Goal: Information Seeking & Learning: Learn about a topic

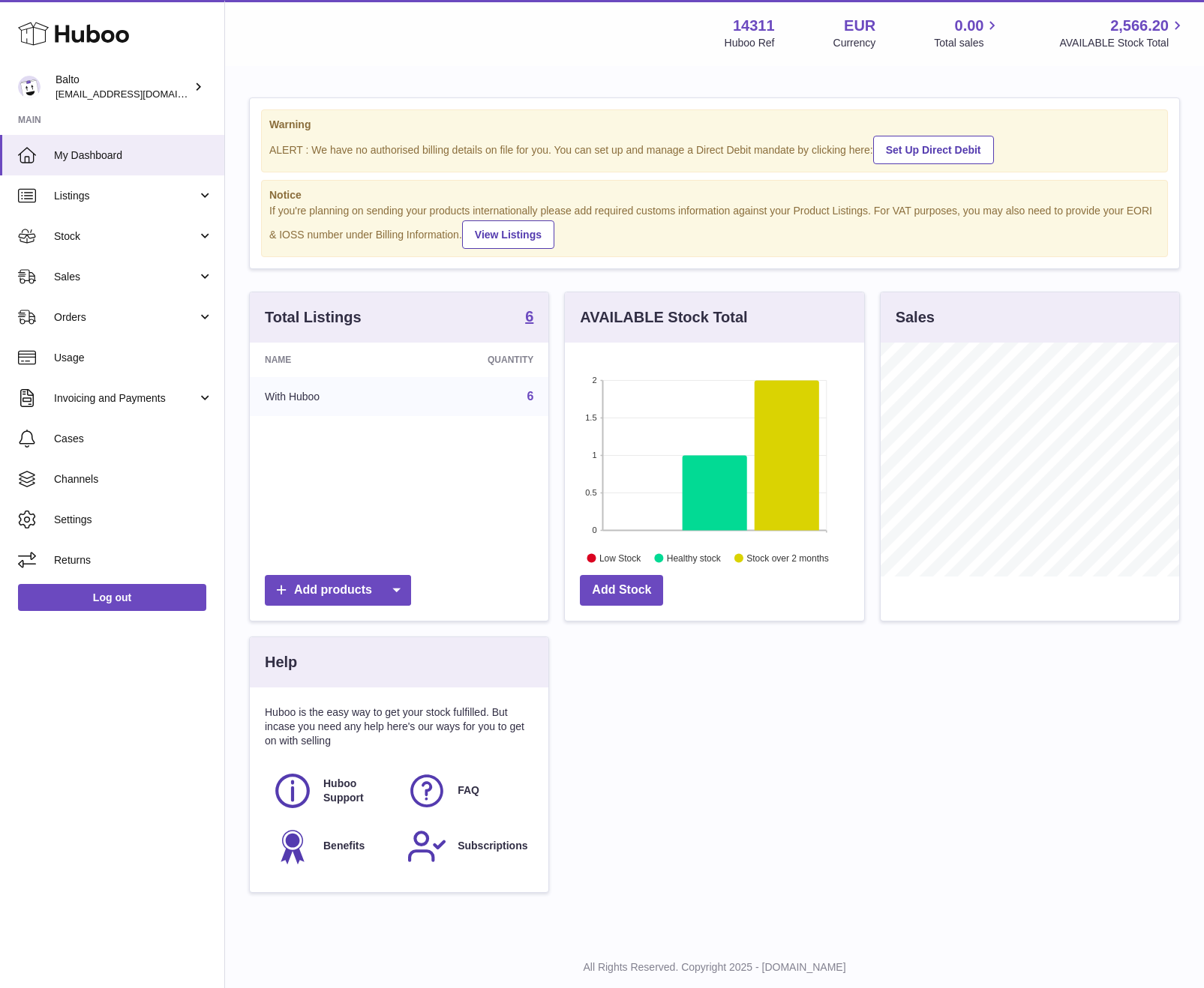
scroll to position [234, 299]
click at [186, 232] on span "Stock" at bounding box center [125, 236] width 143 height 15
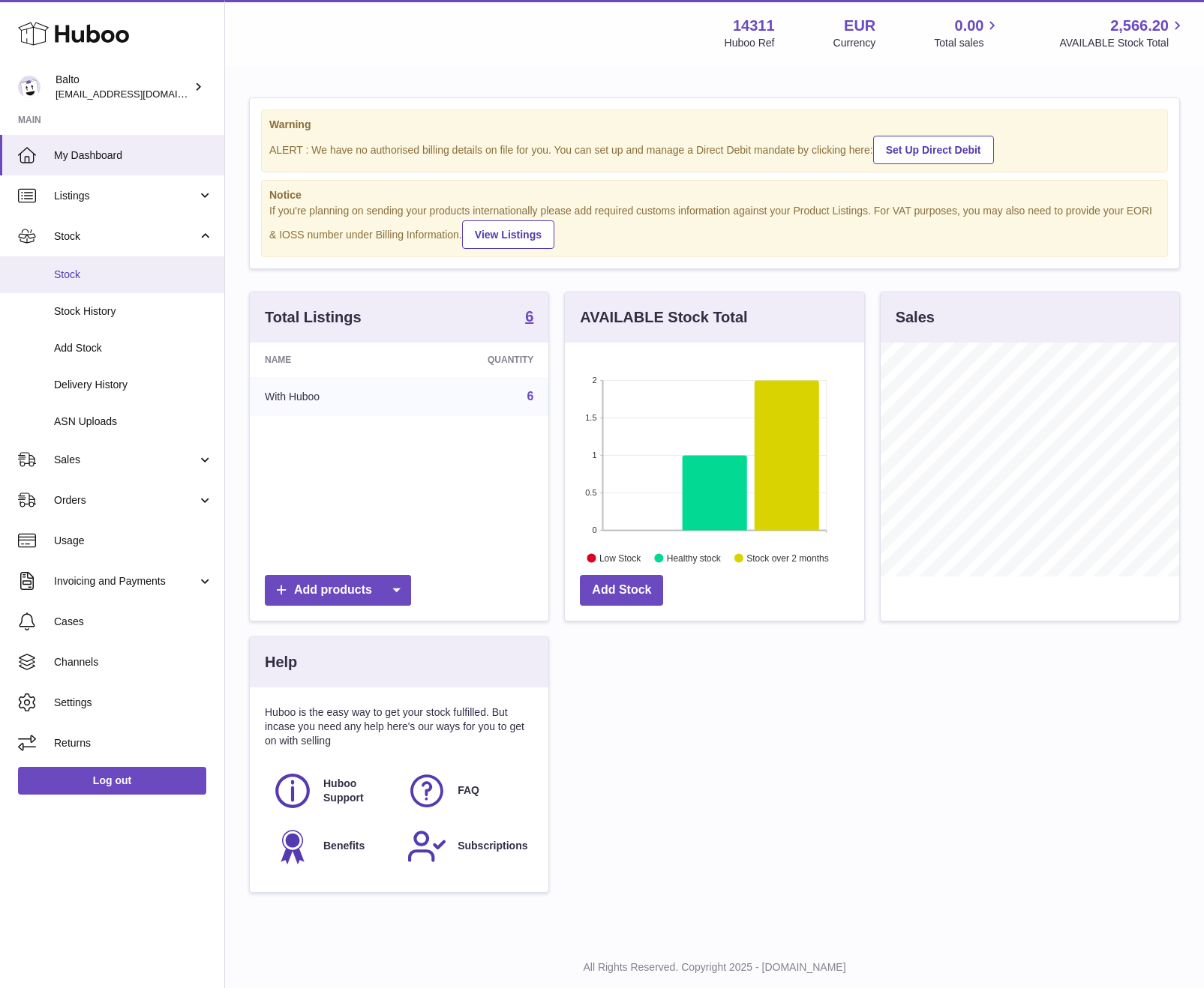
click at [121, 279] on span "Stock" at bounding box center [133, 275] width 159 height 15
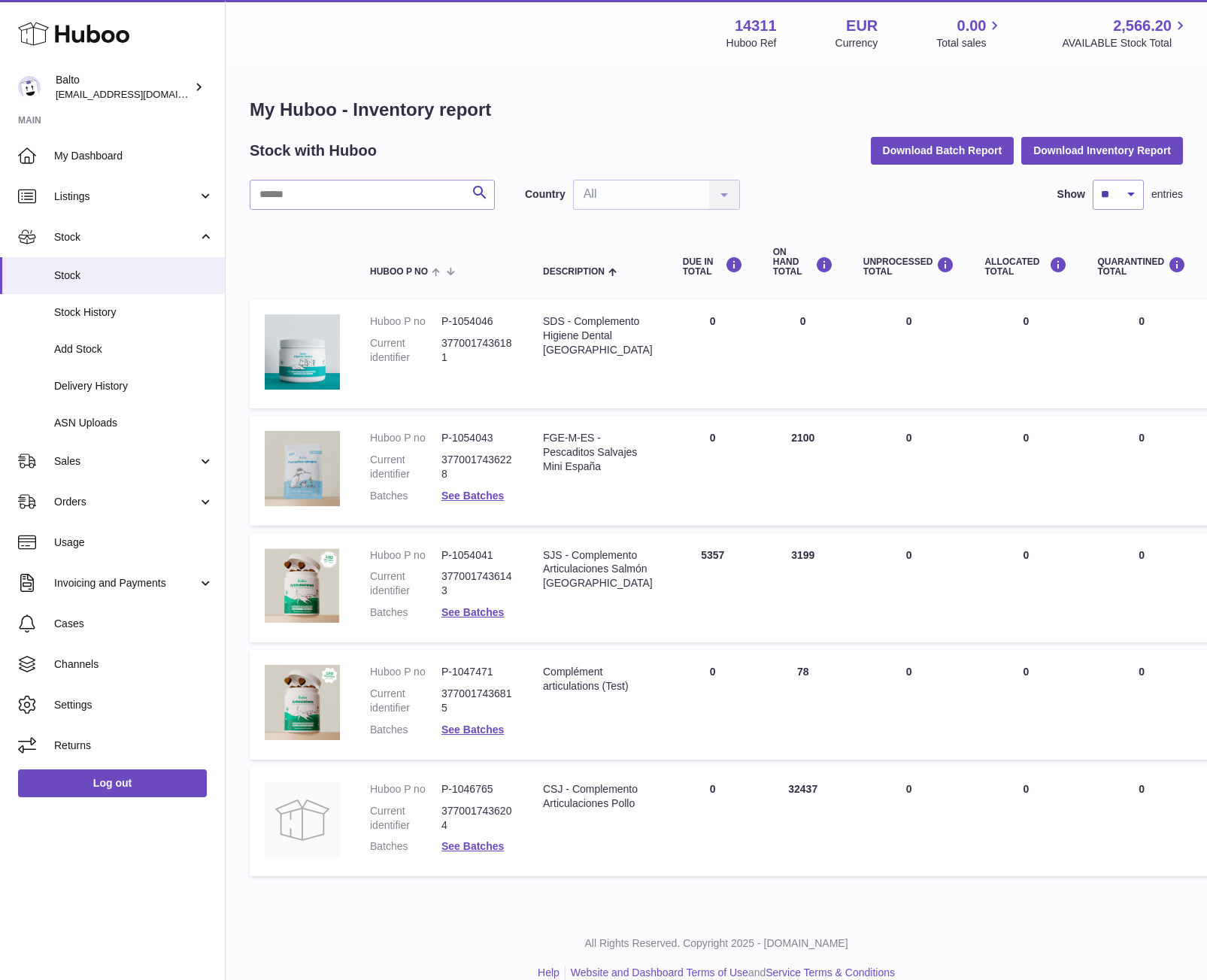
click at [668, 436] on td "DUE IN Total 0" at bounding box center [712, 471] width 91 height 110
click at [453, 462] on dd "3770017436228" at bounding box center [477, 466] width 71 height 28
click at [319, 468] on img at bounding box center [302, 468] width 75 height 75
click at [468, 489] on link "See Batches" at bounding box center [473, 495] width 62 height 12
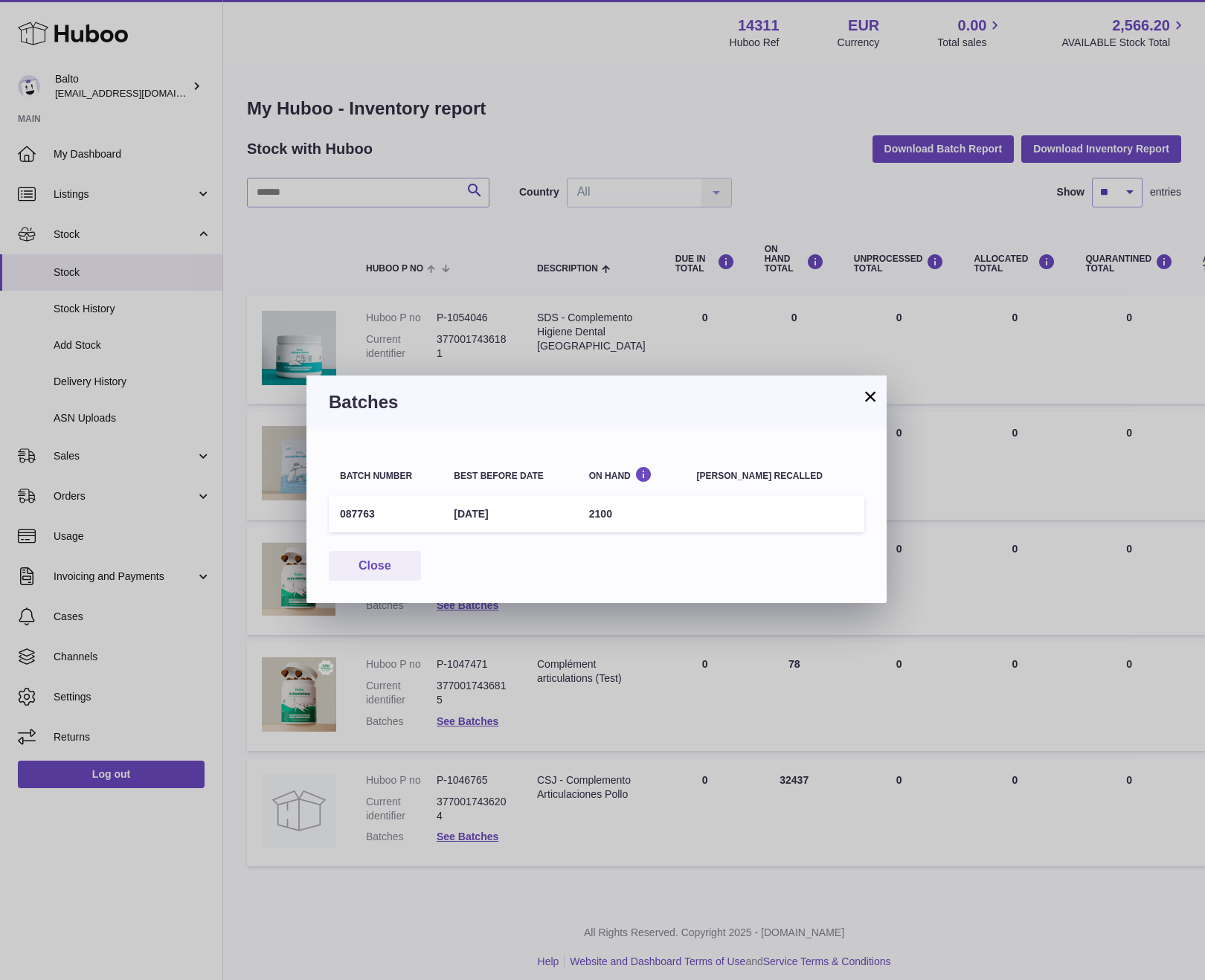
click at [865, 396] on button "×" at bounding box center [871, 397] width 18 height 18
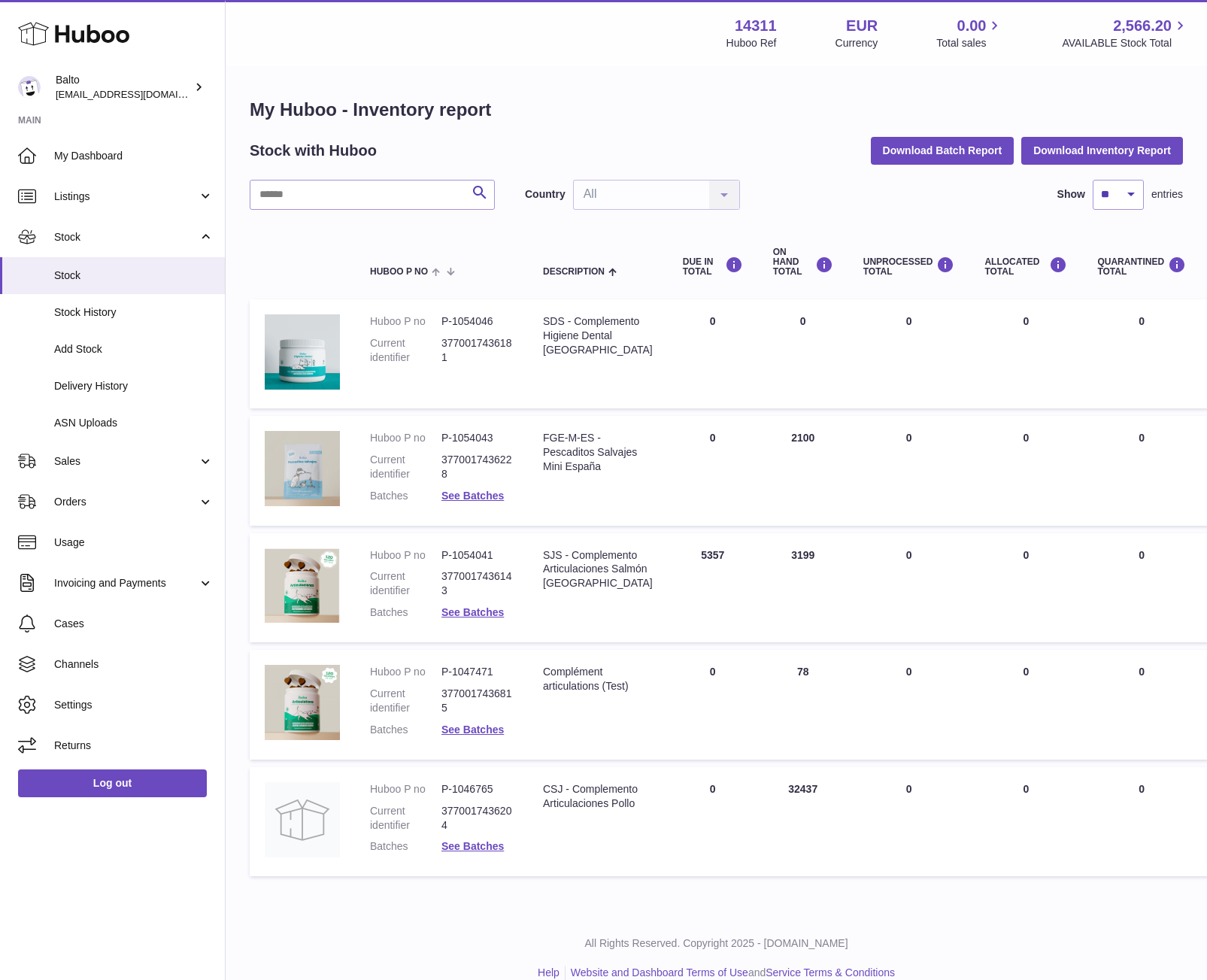
click at [466, 443] on dd "P-1054043" at bounding box center [477, 438] width 71 height 15
click at [320, 593] on img at bounding box center [302, 585] width 75 height 75
click at [450, 561] on dd "P-1054041" at bounding box center [477, 555] width 71 height 15
click at [482, 546] on td "Huboo P no P-1054041 Current identifier 3770017436143 Batches See Batches" at bounding box center [440, 588] width 173 height 110
click at [494, 561] on dd "P-1054041" at bounding box center [477, 555] width 71 height 15
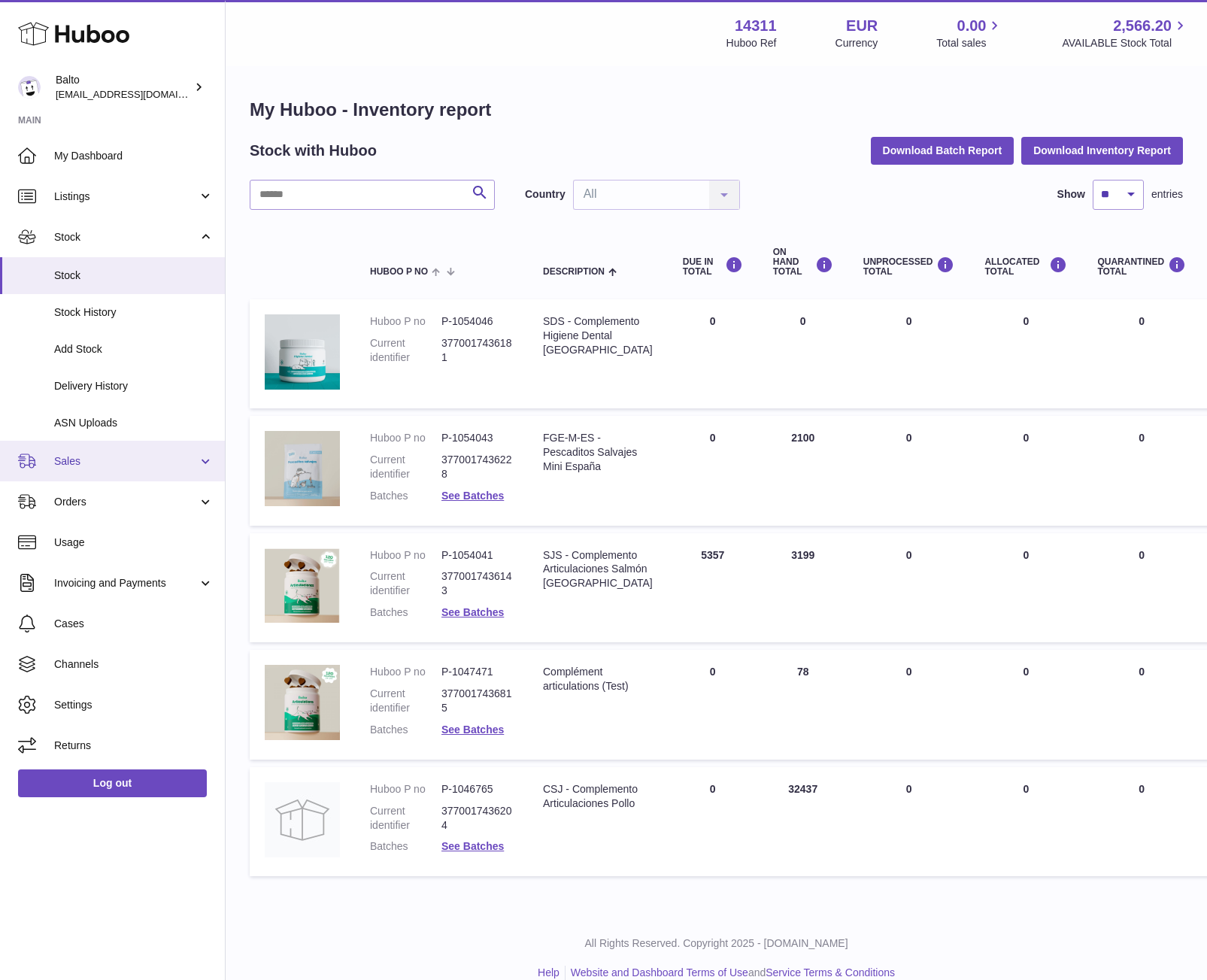
click at [147, 472] on link "Sales" at bounding box center [112, 461] width 224 height 40
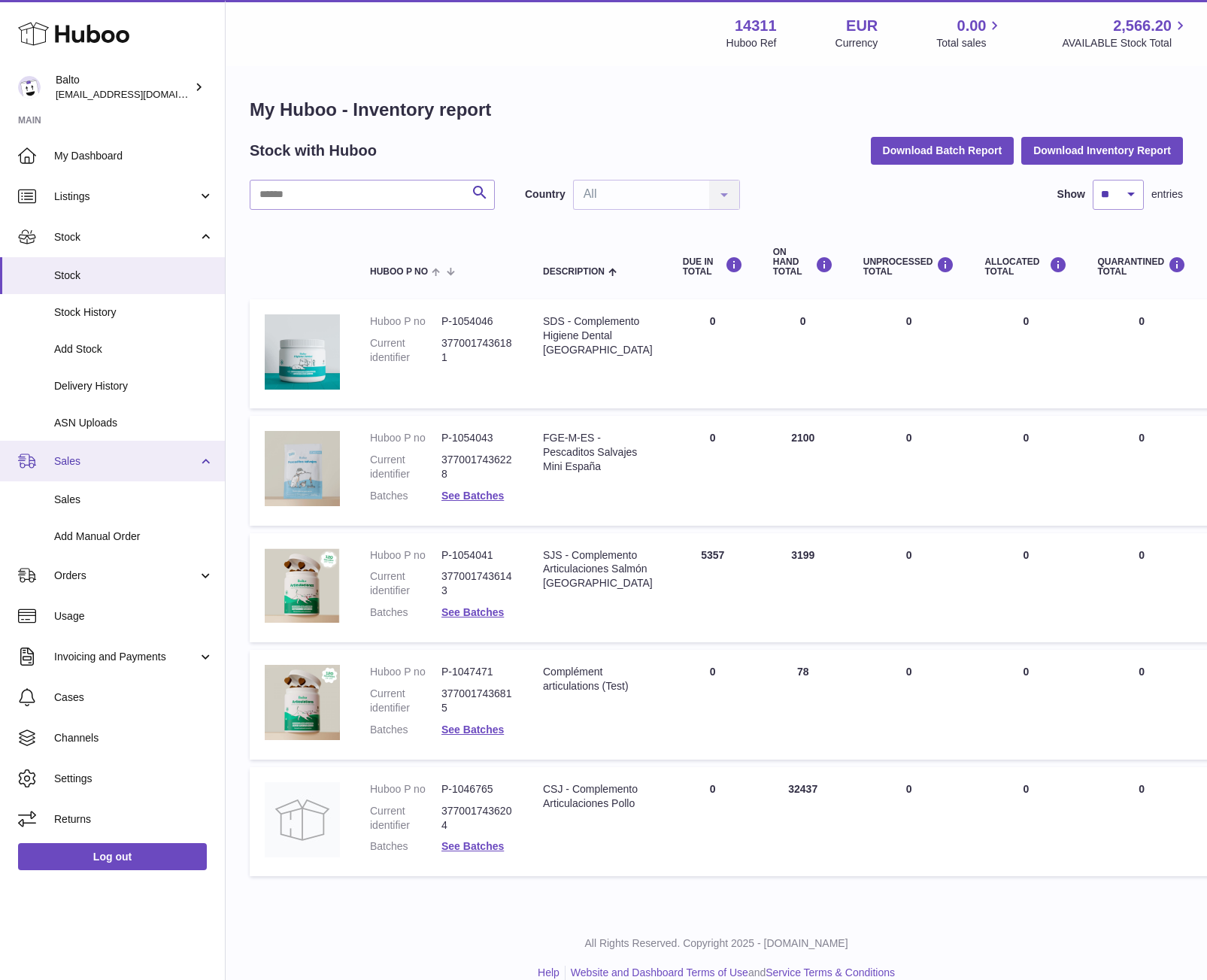
click at [154, 463] on span "Sales" at bounding box center [125, 462] width 144 height 15
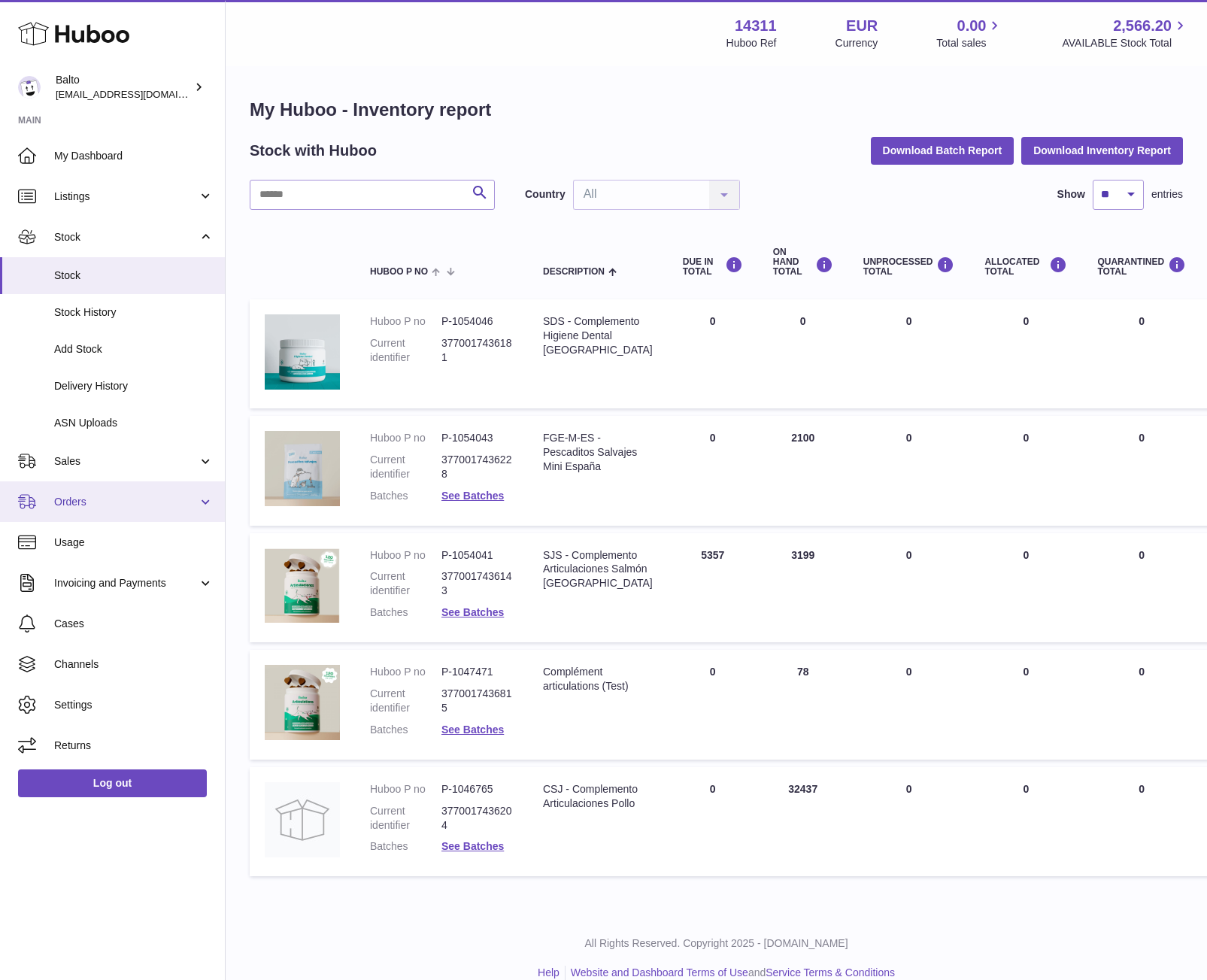
click at [169, 497] on span "Orders" at bounding box center [125, 502] width 144 height 15
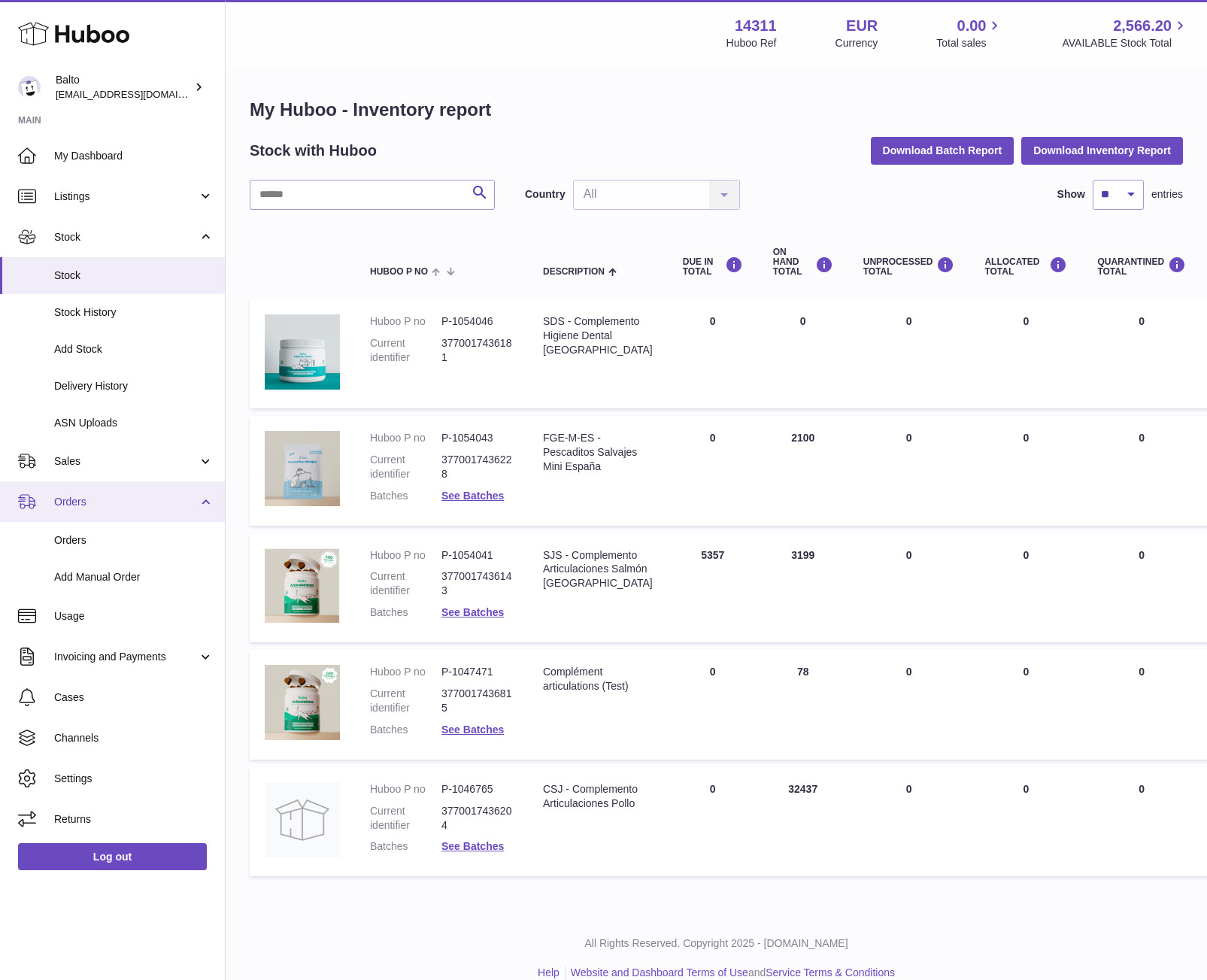
click at [169, 497] on span "Orders" at bounding box center [125, 502] width 144 height 15
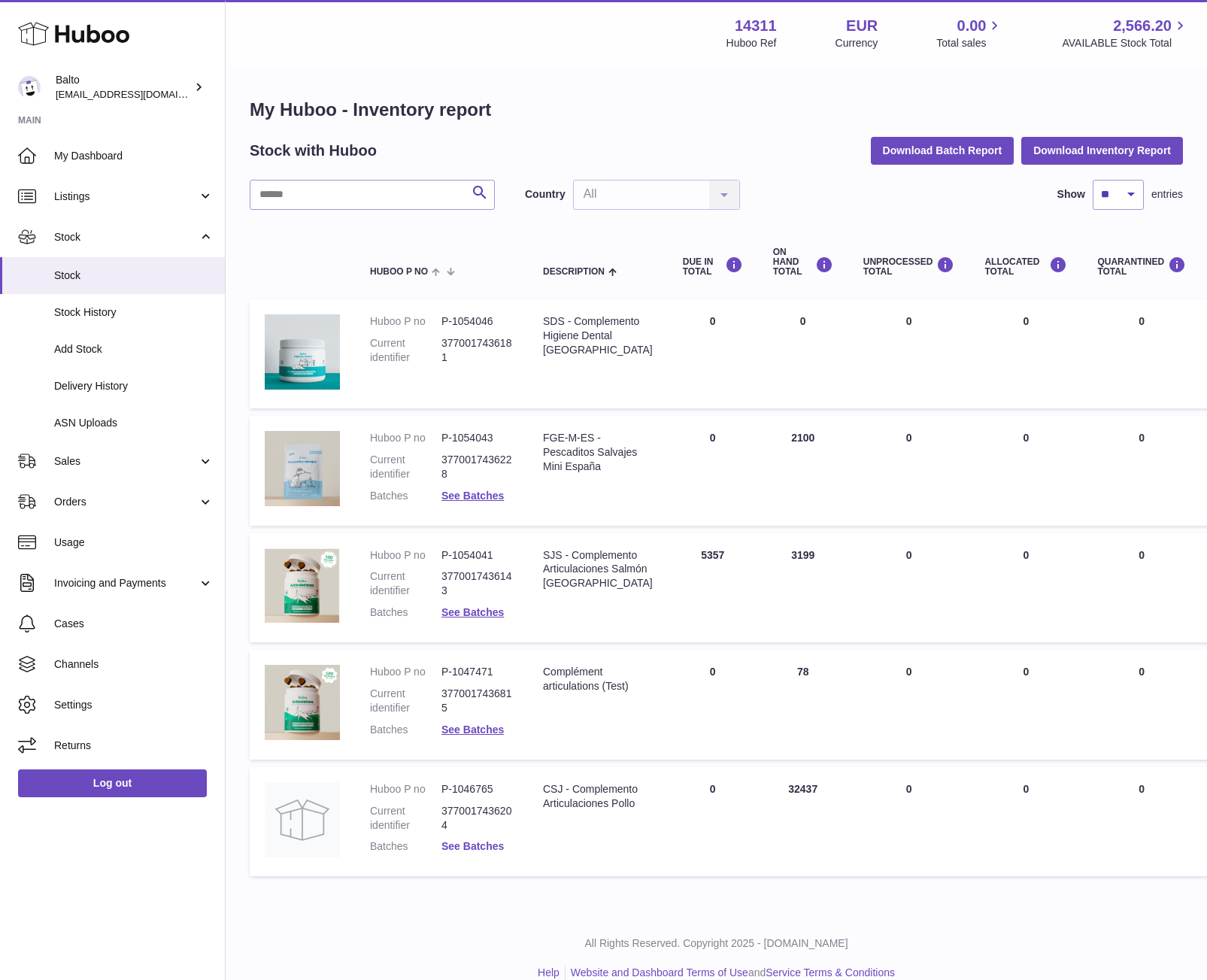
click at [467, 845] on link "See Batches" at bounding box center [473, 845] width 62 height 12
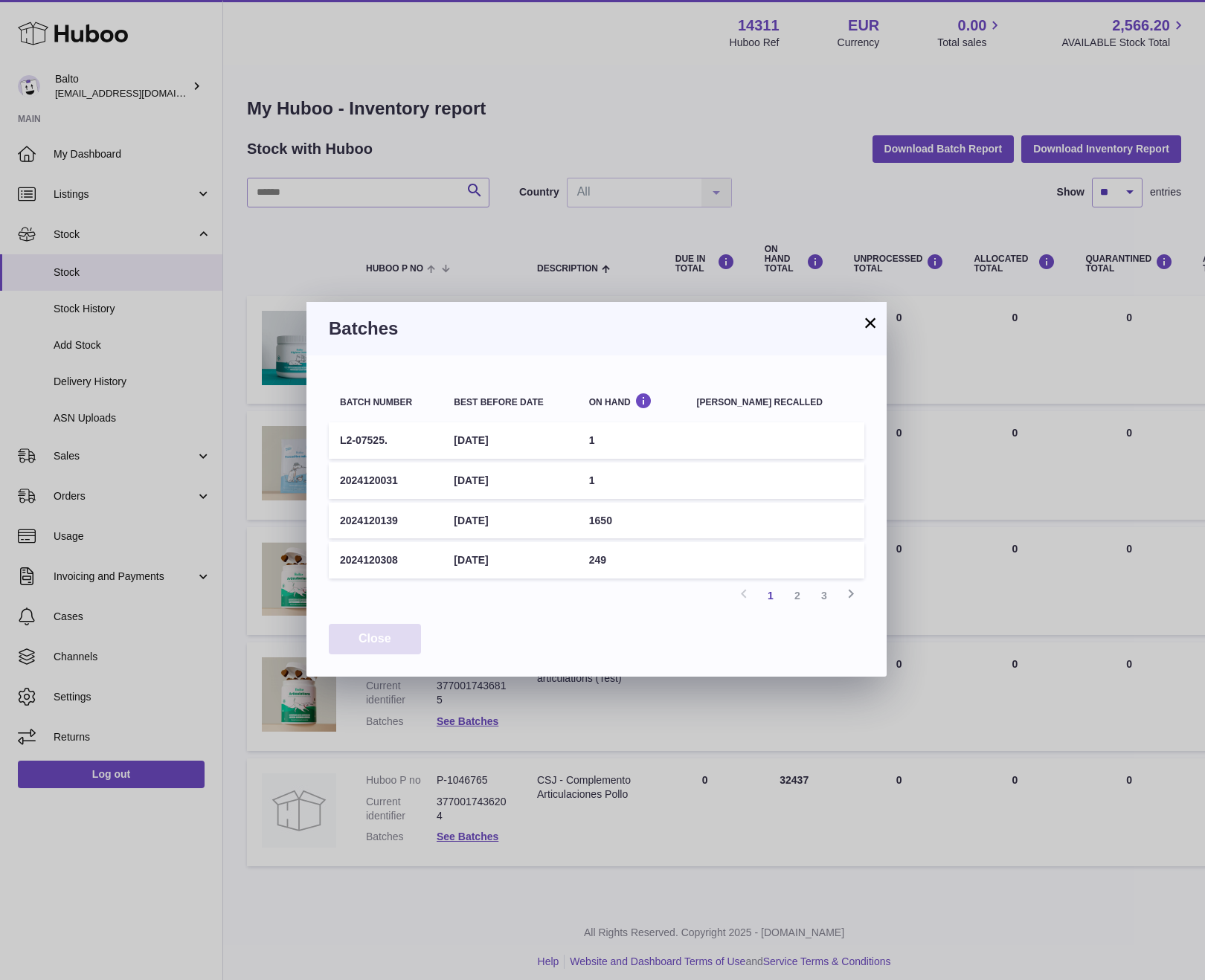
click at [400, 635] on button "Close" at bounding box center [375, 639] width 92 height 31
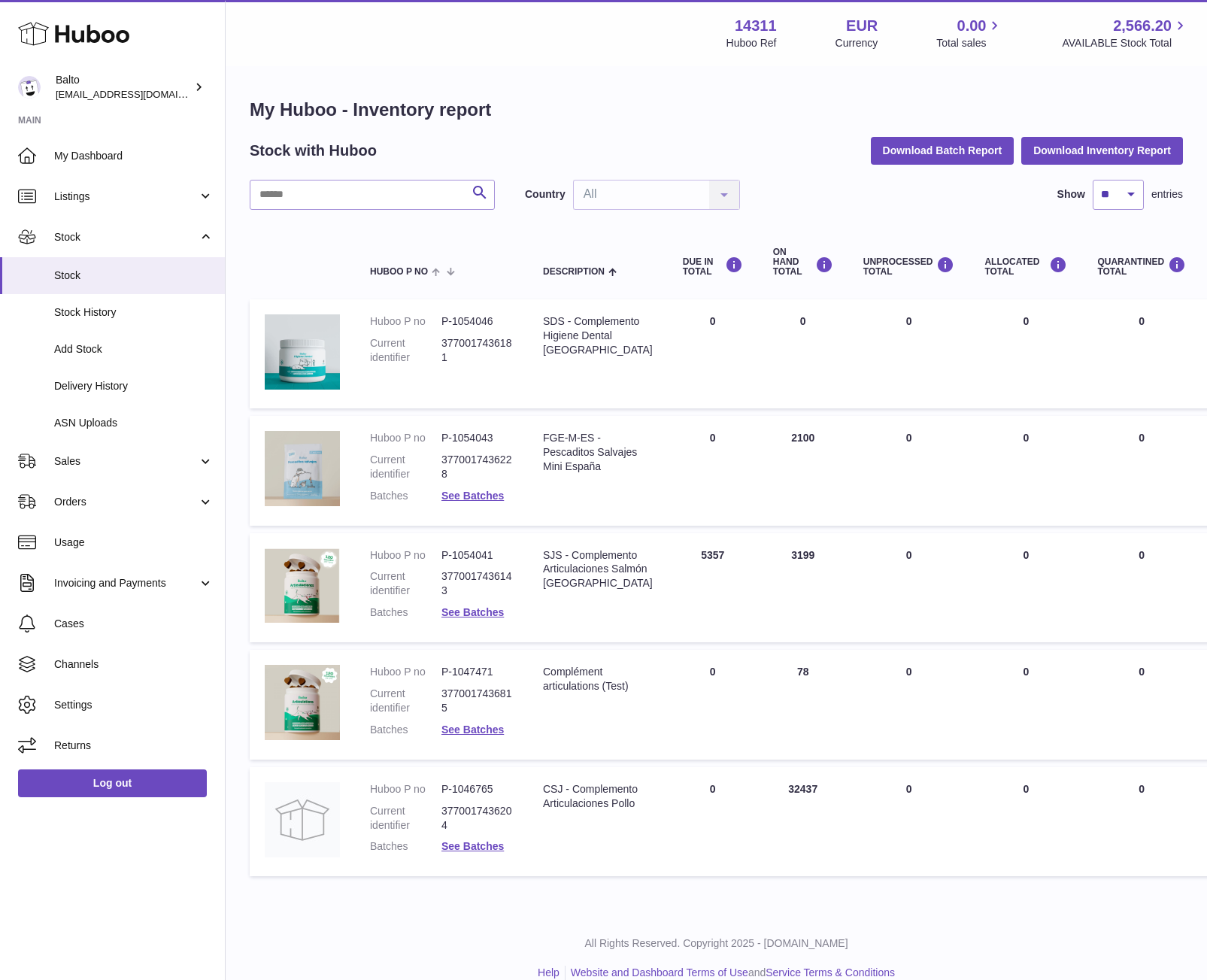
click at [464, 789] on dd "P-1046765" at bounding box center [477, 789] width 71 height 15
click at [386, 796] on dl "Huboo P no P-1046765 Current identifier 3770017436204 Batches See Batches" at bounding box center [441, 822] width 143 height 80
click at [346, 802] on td at bounding box center [302, 822] width 105 height 110
click at [763, 790] on td "ON HAND Total 32437" at bounding box center [803, 822] width 91 height 110
click at [135, 194] on span "Listings" at bounding box center [125, 197] width 144 height 15
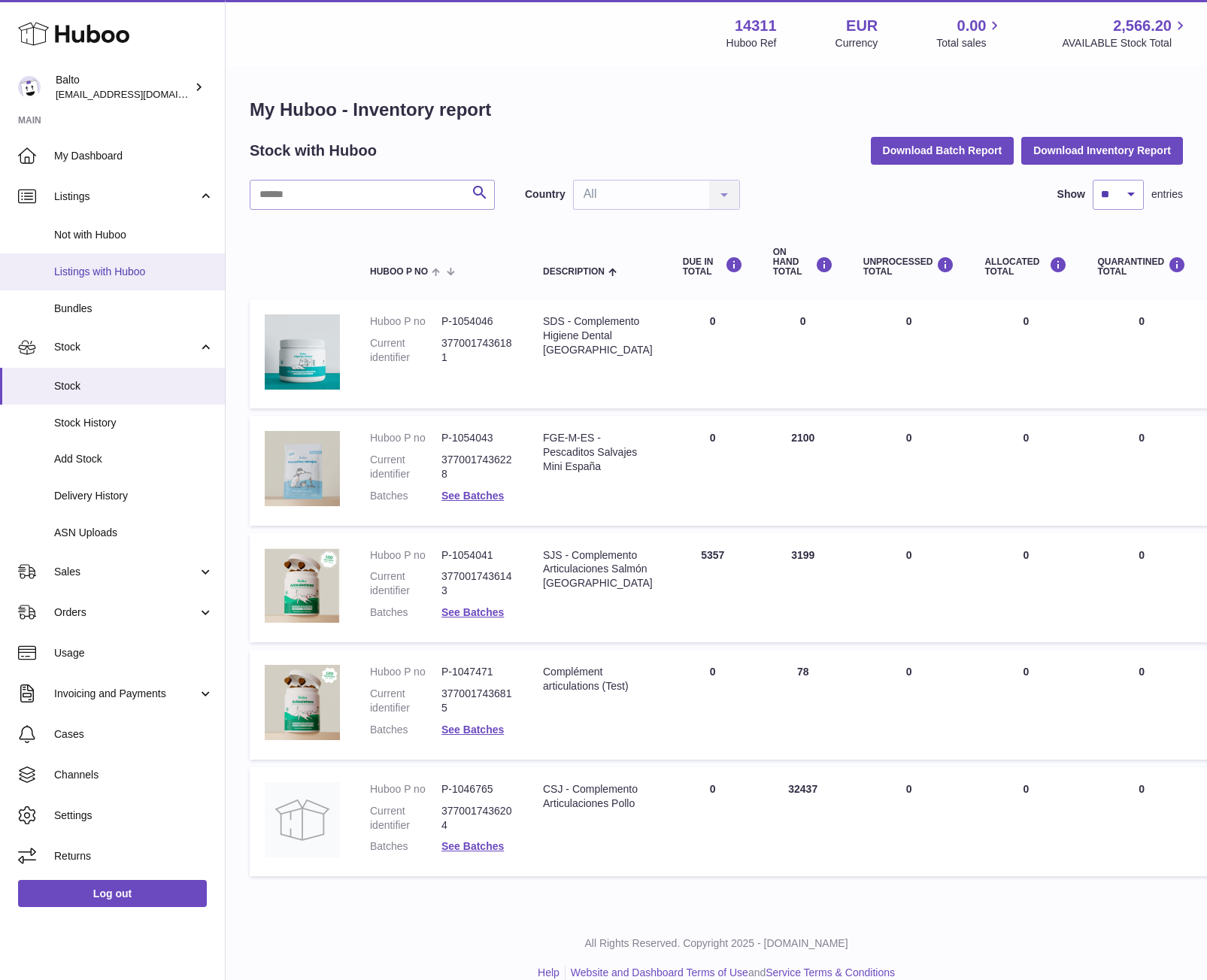
click at [133, 263] on link "Listings with Huboo" at bounding box center [112, 272] width 224 height 37
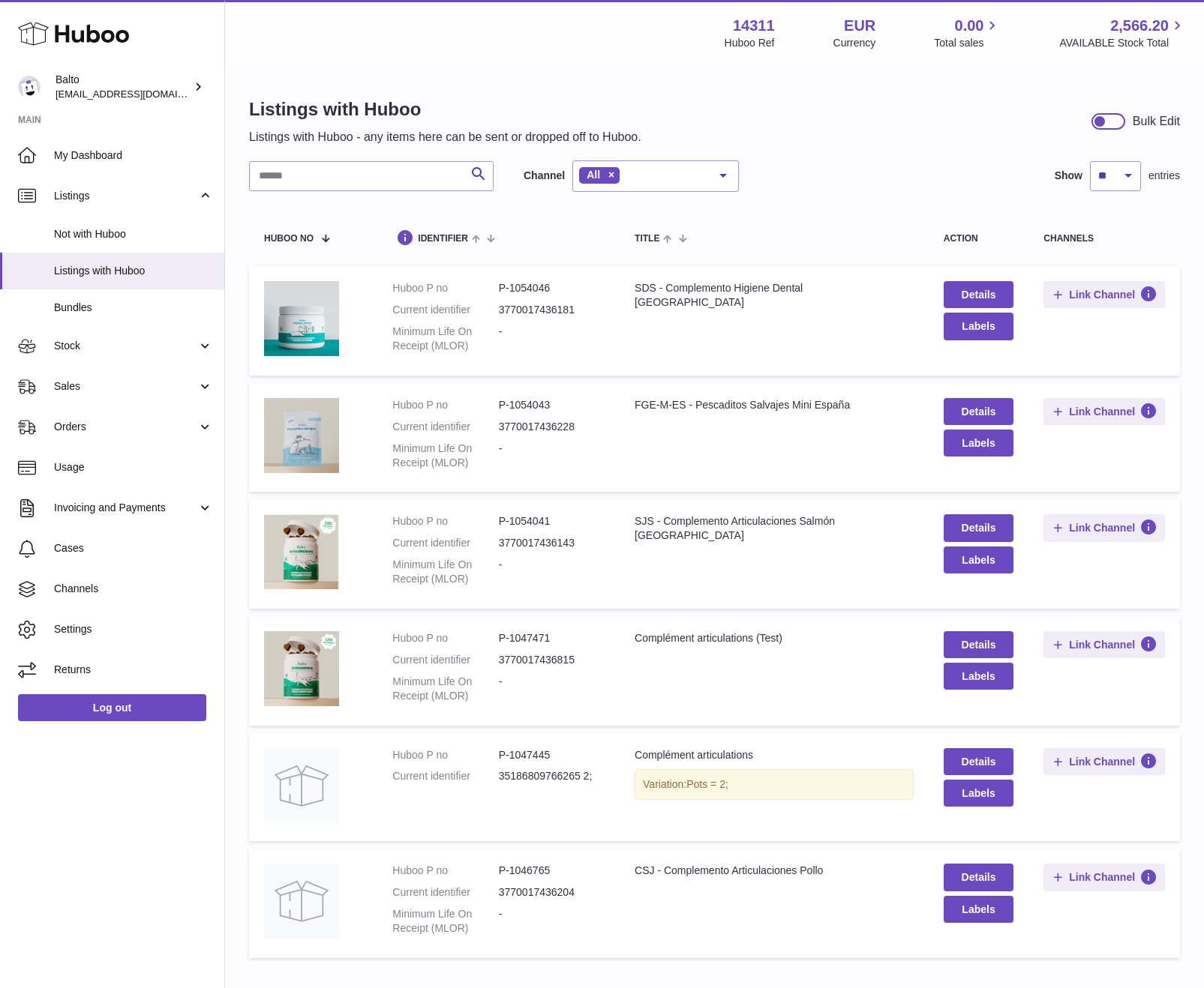
scroll to position [96, 0]
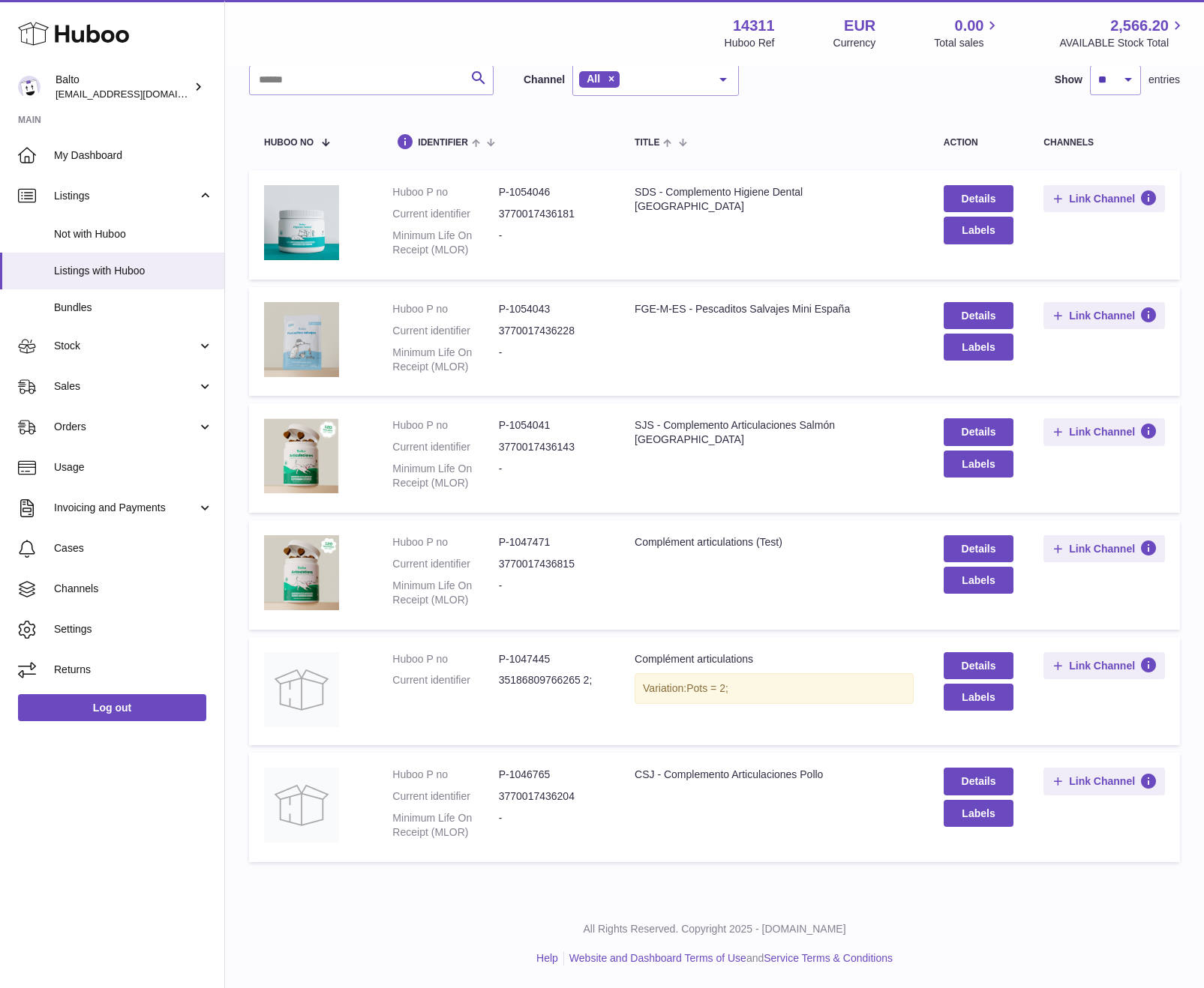
click at [558, 337] on dd "3770017436228" at bounding box center [552, 331] width 106 height 15
click at [961, 308] on link "Details" at bounding box center [978, 316] width 70 height 27
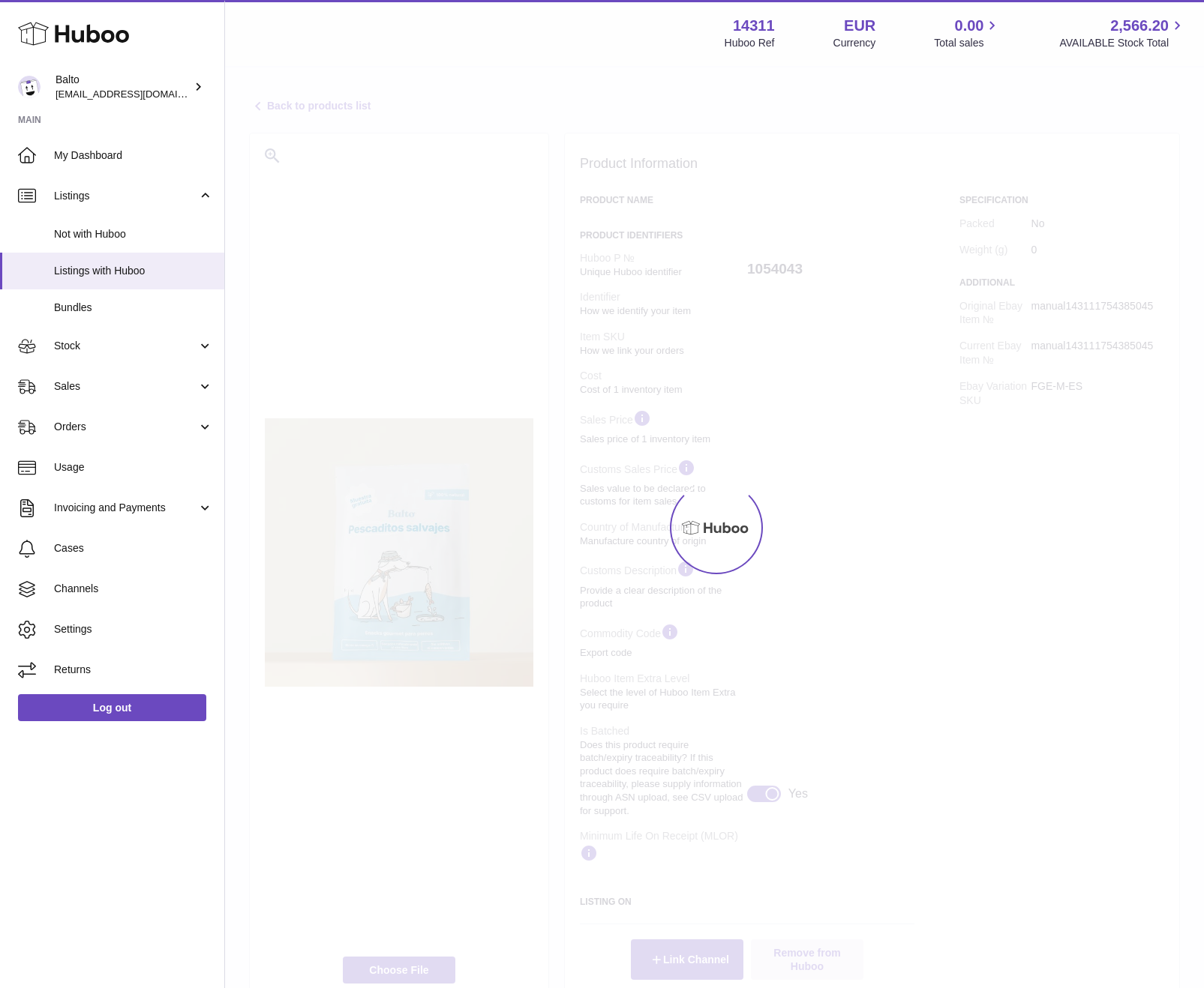
select select
select select "****"
